Goal: Information Seeking & Learning: Understand process/instructions

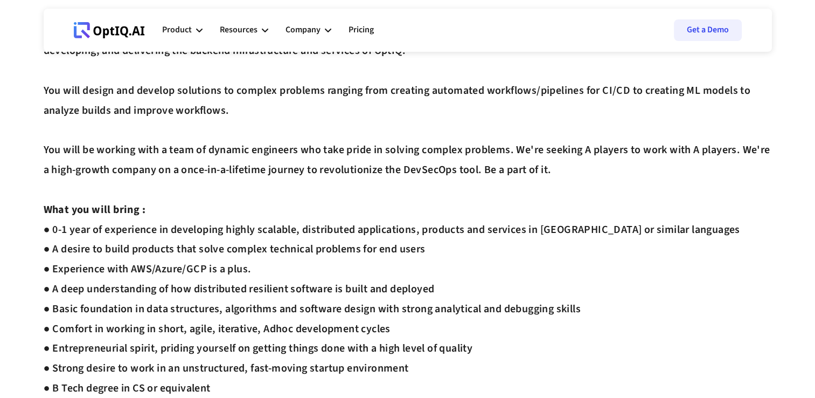
scroll to position [221, 0]
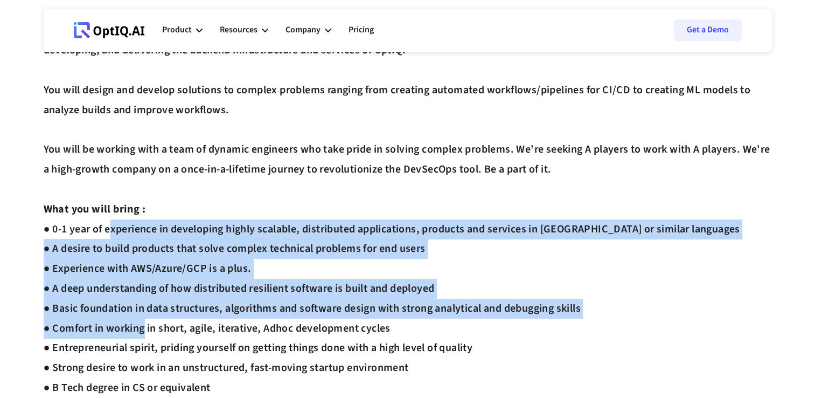
drag, startPoint x: 107, startPoint y: 232, endPoint x: 138, endPoint y: 337, distance: 110.0
click at [138, 337] on div "Interview Process : ● Complete Assessment [URL][DOMAIN_NAME] ● Intro Round ● Te…" at bounding box center [408, 248] width 729 height 733
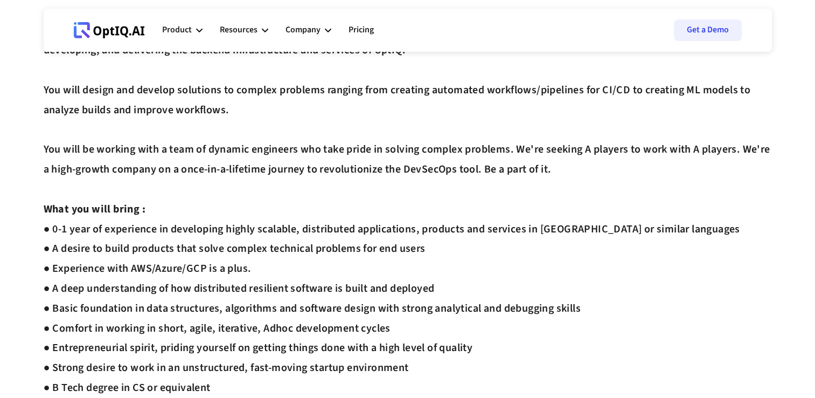
click at [112, 355] on div "Interview Process : ● Complete Assessment [URL][DOMAIN_NAME] ● Intro Round ● Te…" at bounding box center [408, 248] width 729 height 733
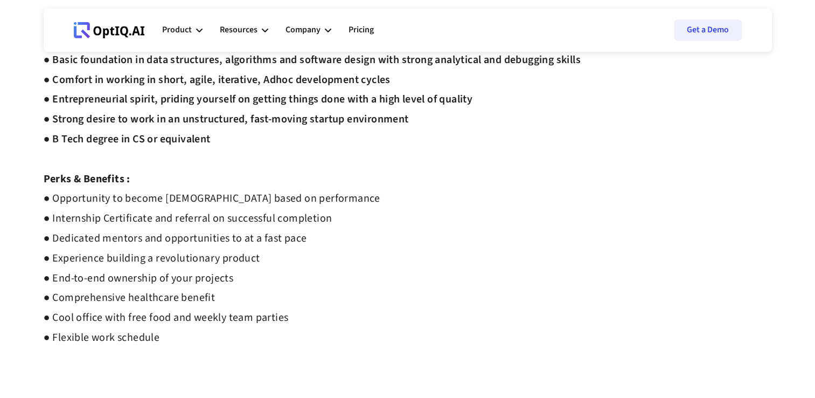
scroll to position [471, 0]
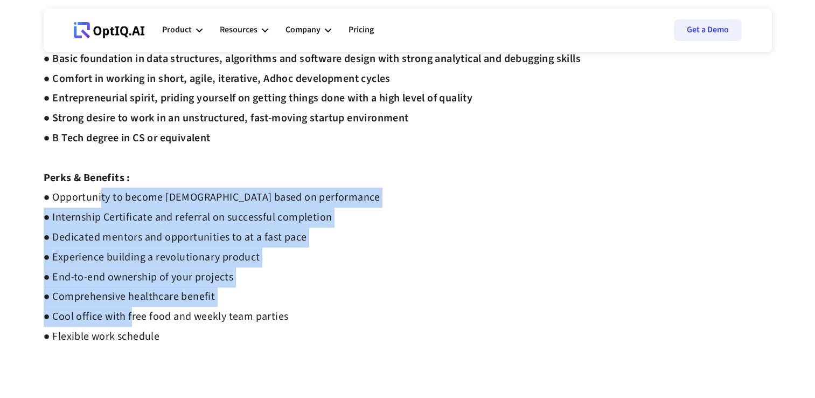
drag, startPoint x: 99, startPoint y: 199, endPoint x: 128, endPoint y: 318, distance: 122.6
click at [128, 318] on strong "● Opportunity to become [DEMOGRAPHIC_DATA] based on performance ● Internship Ce…" at bounding box center [212, 267] width 337 height 154
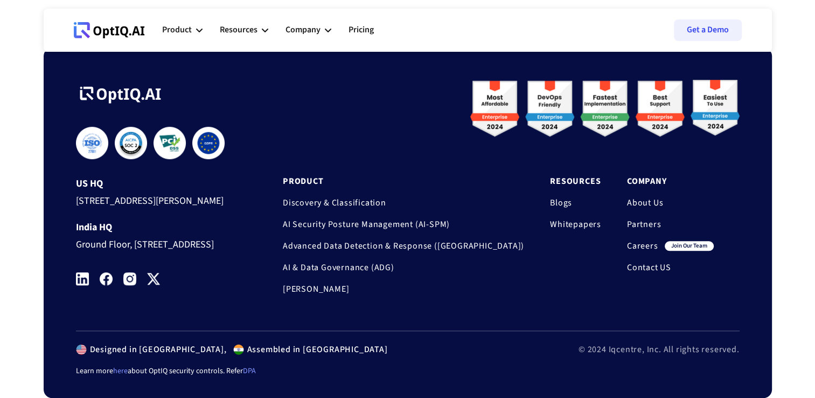
scroll to position [894, 0]
